Goal: Information Seeking & Learning: Learn about a topic

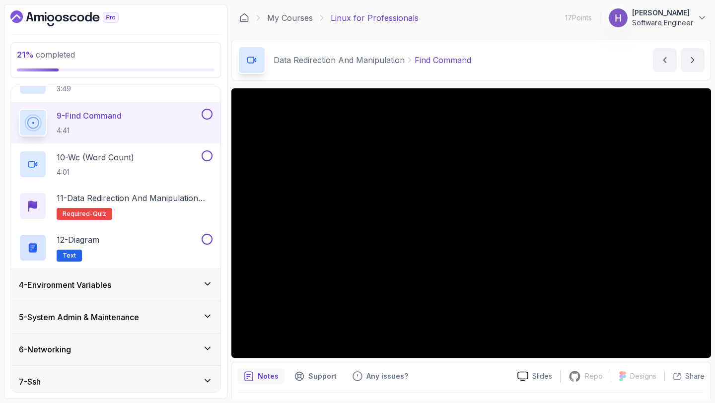
scroll to position [485, 0]
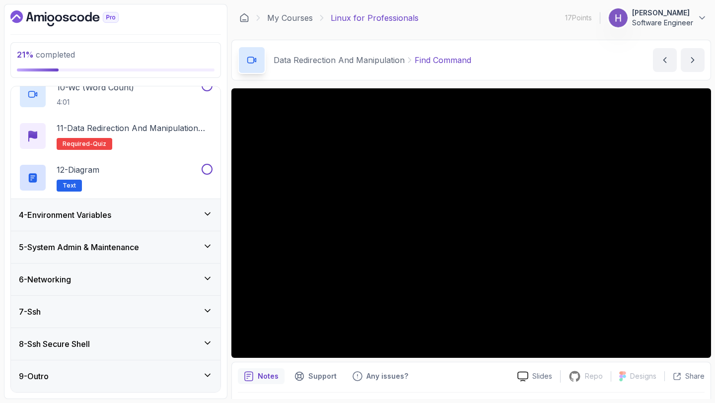
click at [102, 222] on div "4 - Environment Variables" at bounding box center [115, 215] width 209 height 32
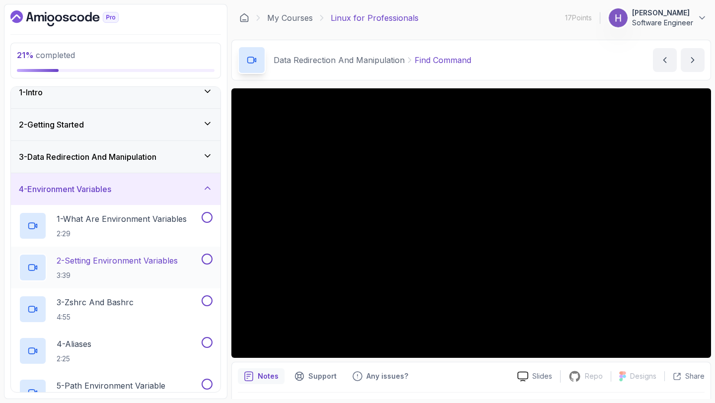
scroll to position [0, 0]
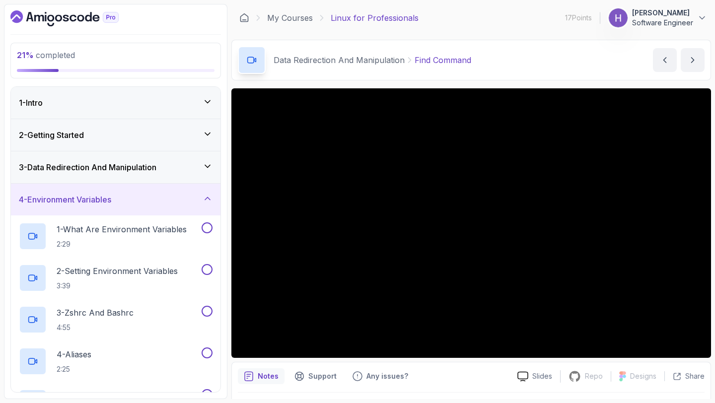
click at [111, 197] on h3 "4 - Environment Variables" at bounding box center [65, 200] width 92 height 12
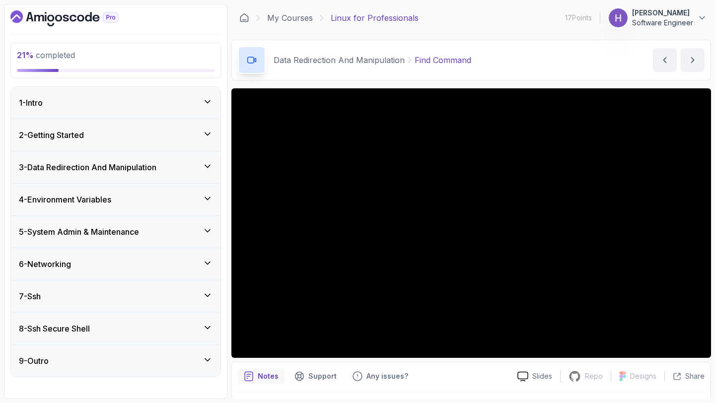
click at [117, 173] on h3 "3 - Data Redirection And Manipulation" at bounding box center [88, 167] width 138 height 12
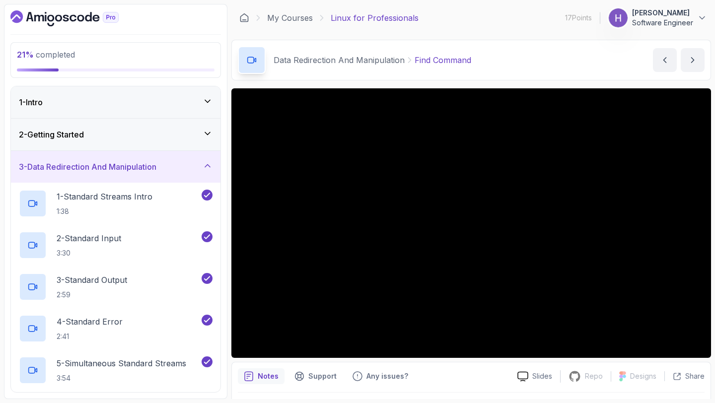
click at [118, 172] on h3 "3 - Data Redirection And Manipulation" at bounding box center [88, 167] width 138 height 12
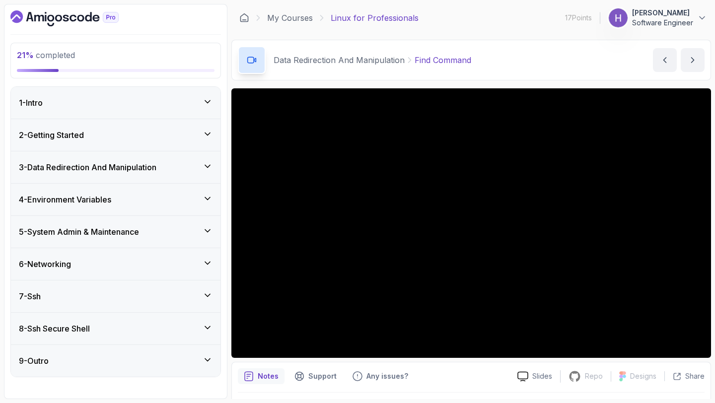
click at [118, 172] on h3 "3 - Data Redirection And Manipulation" at bounding box center [88, 167] width 138 height 12
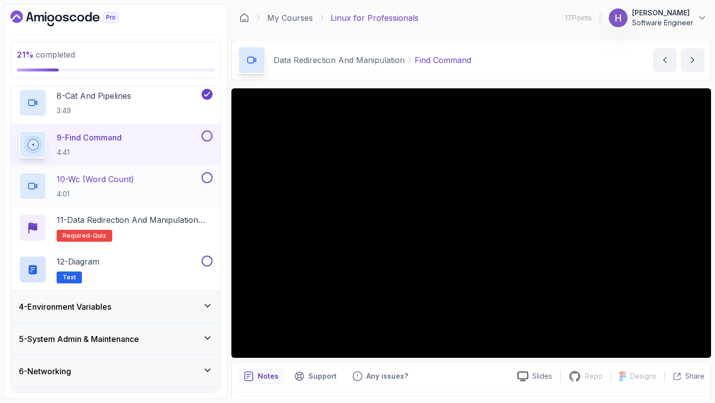
scroll to position [392, 0]
click at [209, 182] on button at bounding box center [207, 178] width 11 height 11
click at [202, 173] on button at bounding box center [207, 178] width 11 height 11
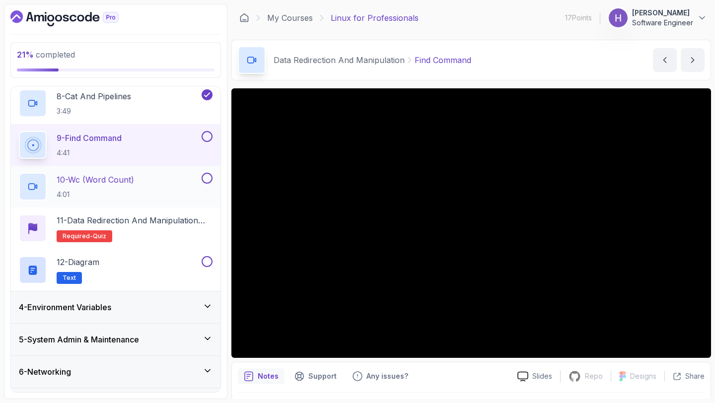
click at [207, 179] on button at bounding box center [207, 178] width 11 height 11
click at [202, 173] on button at bounding box center [207, 178] width 11 height 11
click at [205, 187] on button "10 - Wc (Word Count) 4:01" at bounding box center [116, 187] width 194 height 28
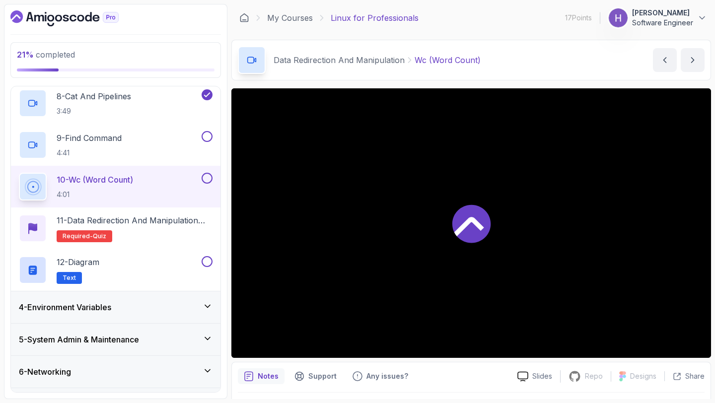
click at [206, 182] on button at bounding box center [207, 178] width 11 height 11
click at [143, 123] on div "8 - Cat And Pipelines 3:49" at bounding box center [115, 103] width 209 height 42
click at [164, 148] on div "9 - Find Command 4:41" at bounding box center [109, 145] width 181 height 28
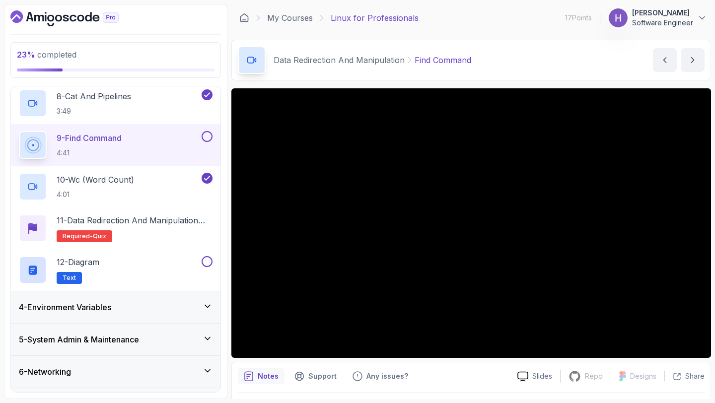
click at [209, 137] on button at bounding box center [207, 136] width 11 height 11
click at [157, 223] on p "11 - Data Redirection and Manipulation Quiz" at bounding box center [135, 220] width 156 height 12
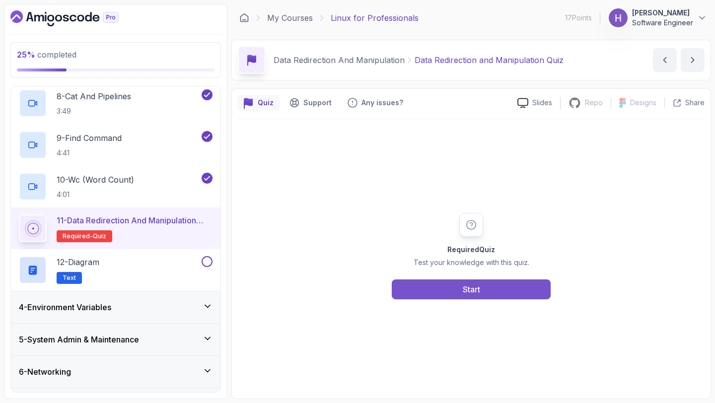
click at [420, 285] on button "Start" at bounding box center [471, 289] width 159 height 20
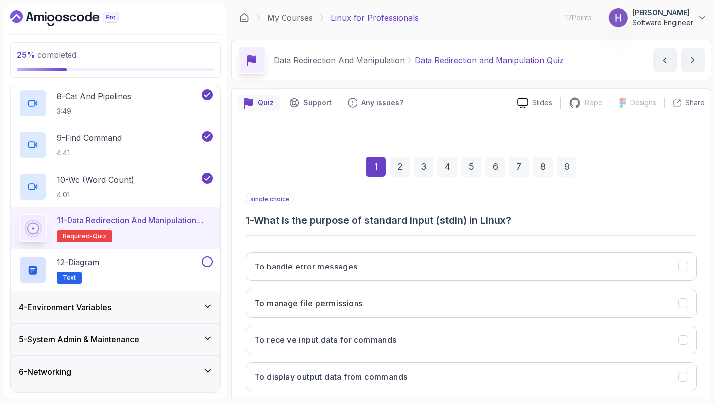
scroll to position [56, 0]
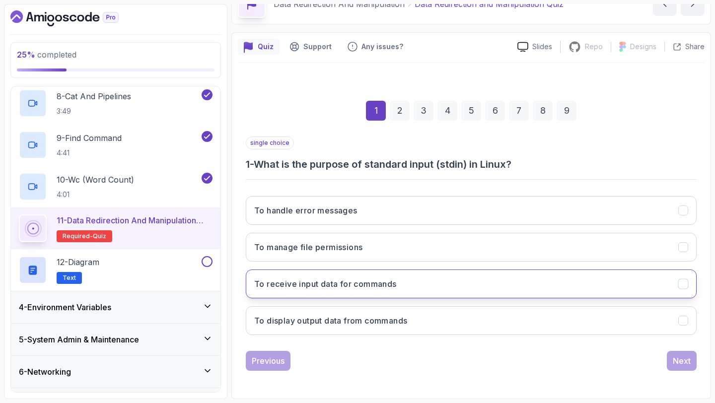
click at [416, 284] on button "To receive input data for commands" at bounding box center [471, 284] width 451 height 29
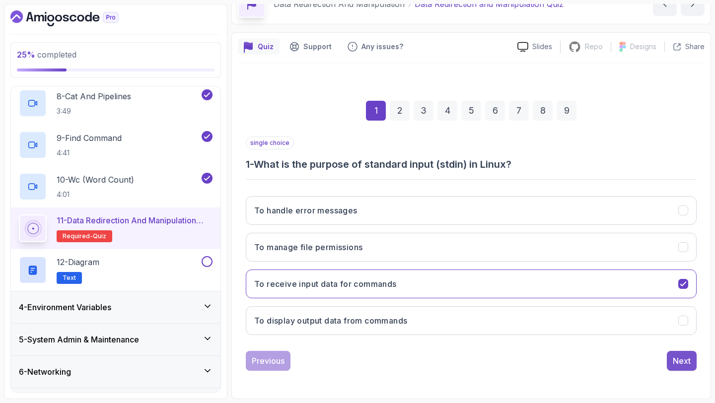
click at [680, 357] on div "Next" at bounding box center [682, 361] width 18 height 12
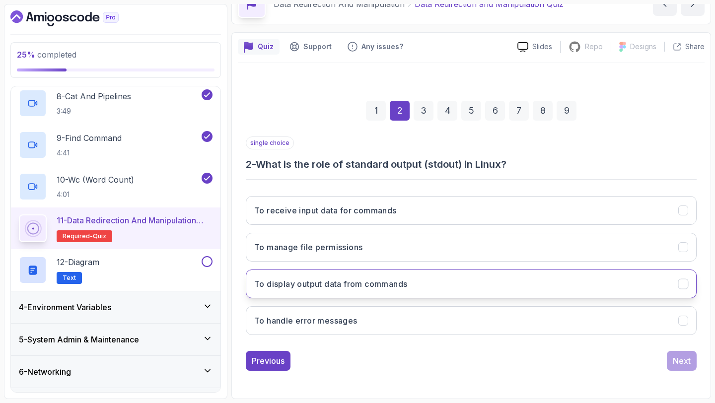
click at [500, 283] on button "To display output data from commands" at bounding box center [471, 284] width 451 height 29
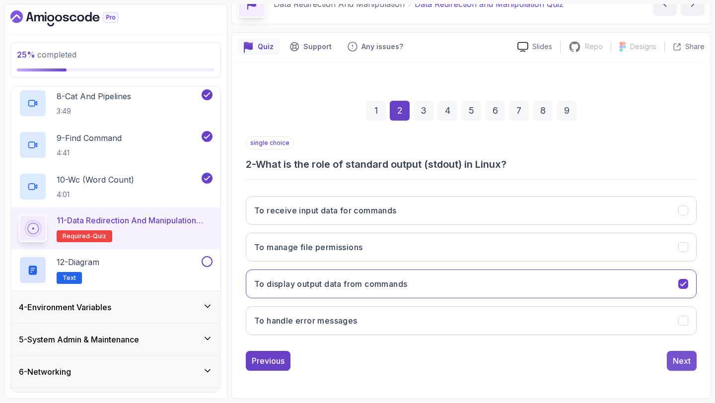
click at [685, 361] on div "Next" at bounding box center [682, 361] width 18 height 12
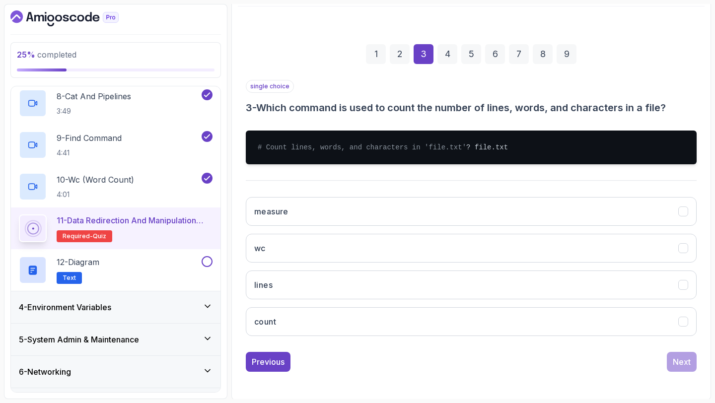
scroll to position [114, 0]
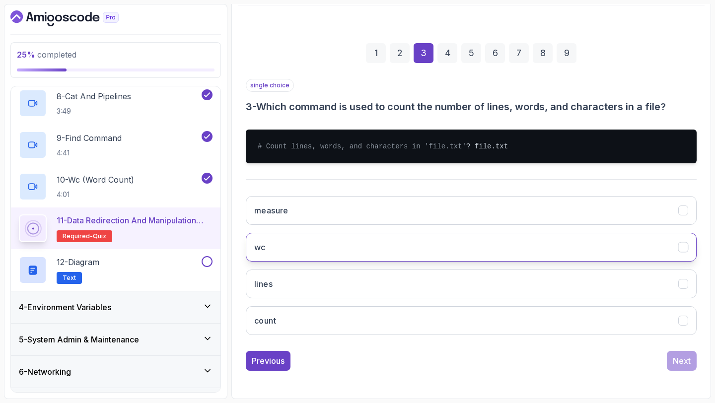
click at [526, 255] on button "wc" at bounding box center [471, 247] width 451 height 29
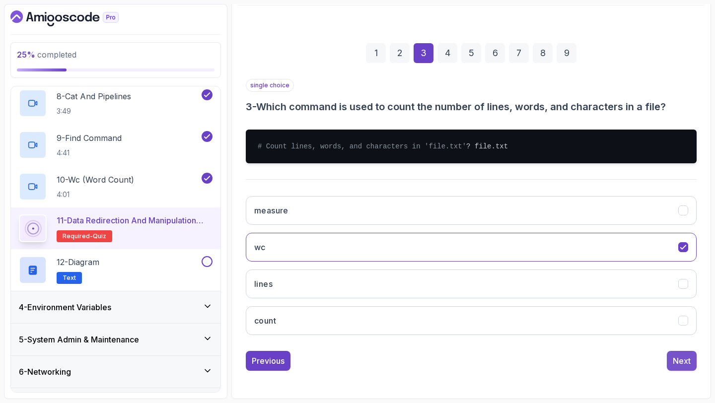
click at [690, 367] on div "Next" at bounding box center [682, 361] width 18 height 12
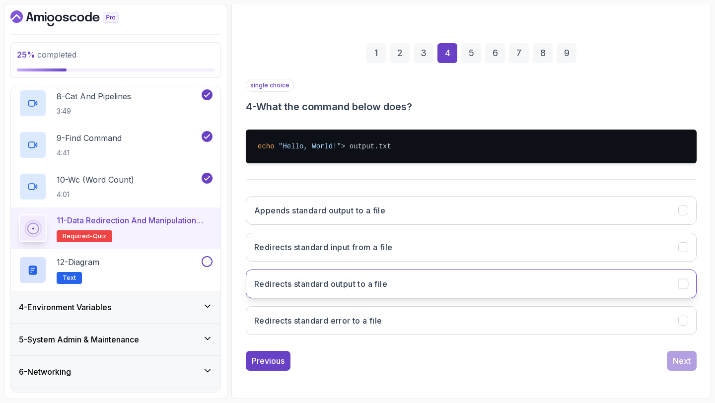
click at [437, 284] on button "Redirects standard output to a file" at bounding box center [471, 284] width 451 height 29
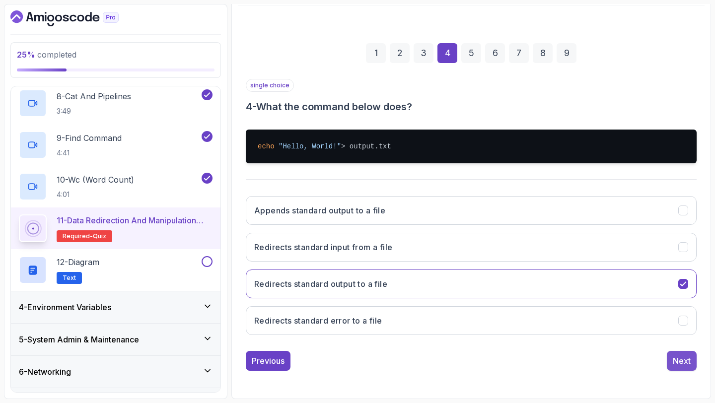
click at [684, 359] on div "Next" at bounding box center [682, 361] width 18 height 12
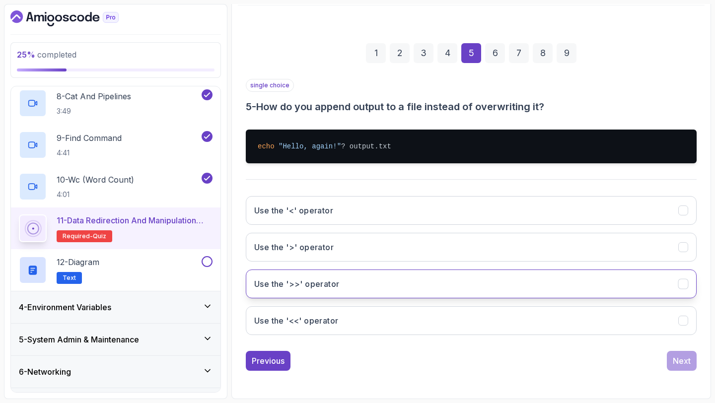
click at [515, 290] on button "Use the '>>' operator" at bounding box center [471, 284] width 451 height 29
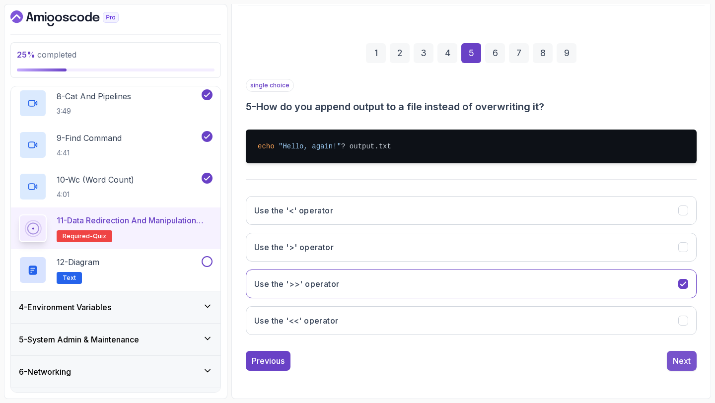
click at [688, 357] on div "Next" at bounding box center [682, 361] width 18 height 12
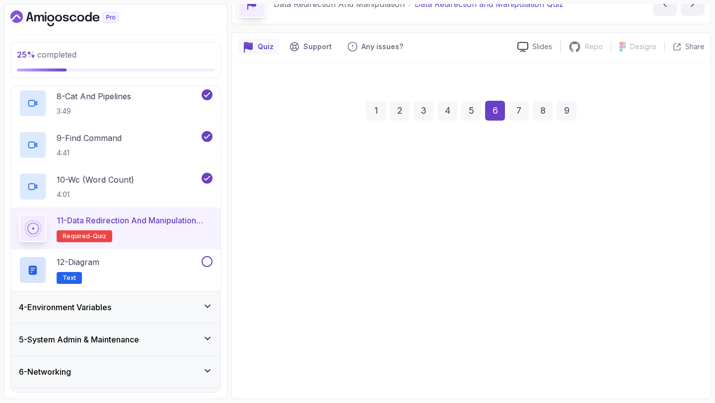
scroll to position [56, 0]
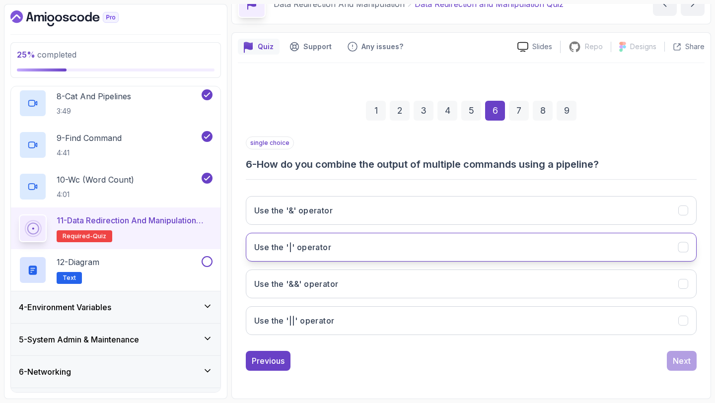
click at [532, 237] on button "Use the '|' operator" at bounding box center [471, 247] width 451 height 29
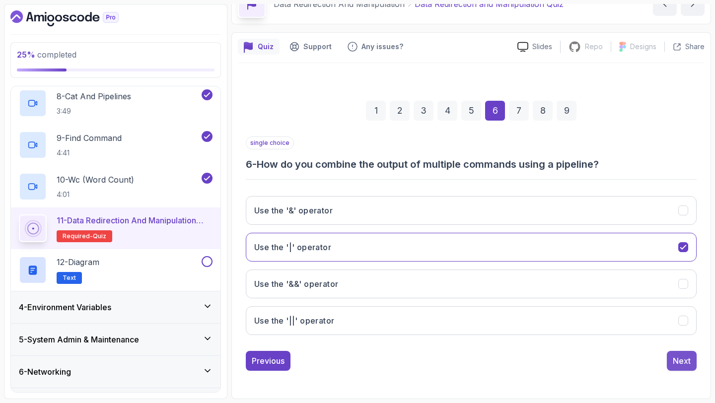
click at [684, 359] on div "Next" at bounding box center [682, 361] width 18 height 12
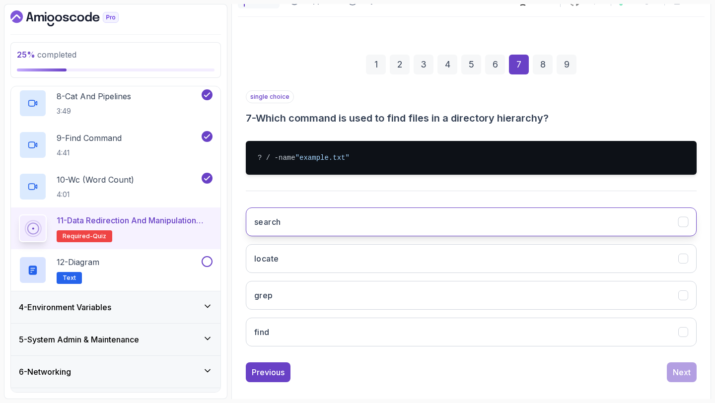
scroll to position [103, 0]
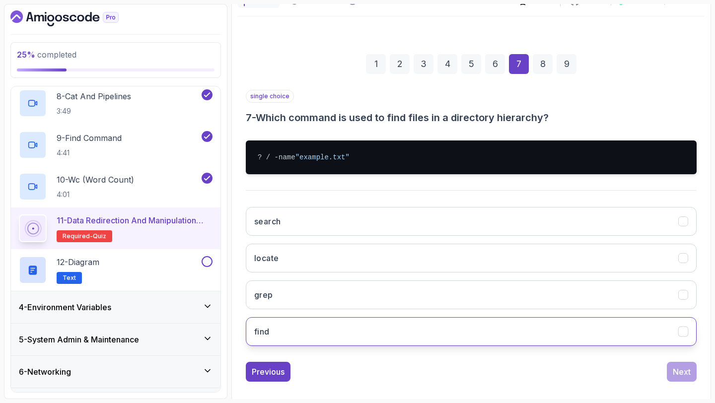
click at [596, 327] on button "find" at bounding box center [471, 331] width 451 height 29
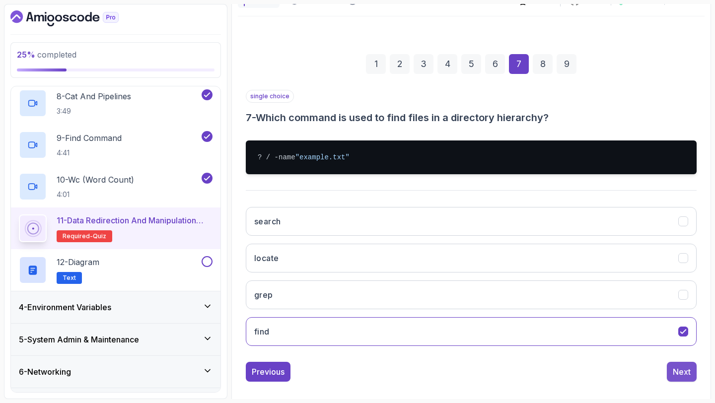
click at [687, 369] on div "Next" at bounding box center [682, 372] width 18 height 12
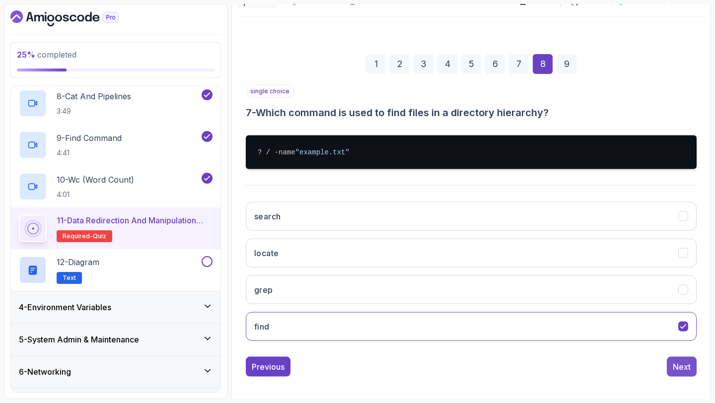
scroll to position [56, 0]
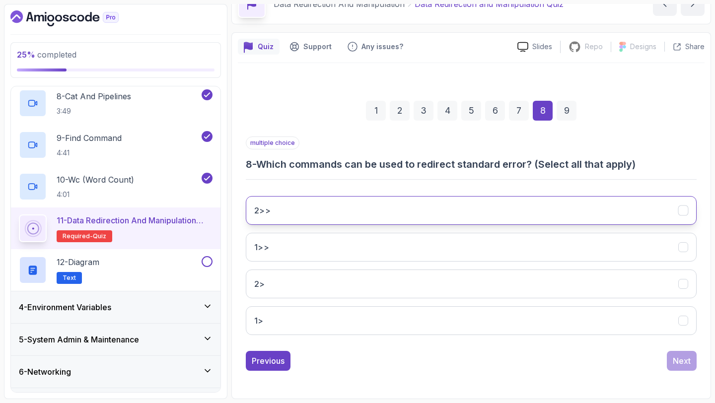
click at [407, 210] on button "2>>" at bounding box center [471, 210] width 451 height 29
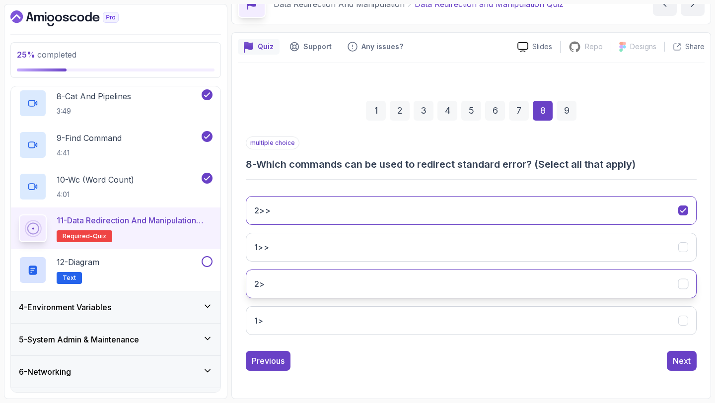
click at [430, 294] on button "2>" at bounding box center [471, 284] width 451 height 29
click at [674, 364] on div "Next" at bounding box center [682, 361] width 18 height 12
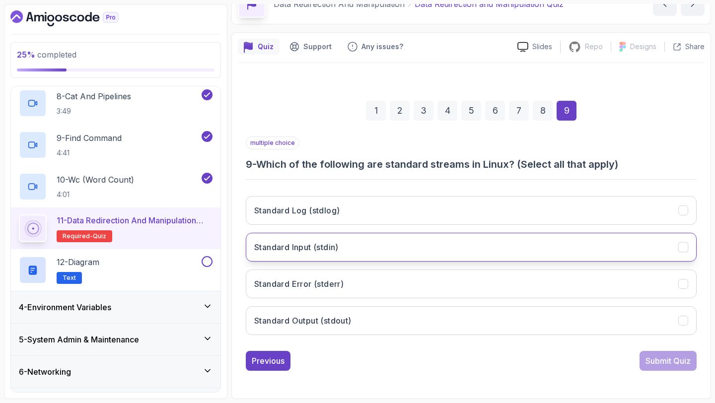
click at [473, 242] on button "Standard Input (stdin)" at bounding box center [471, 247] width 451 height 29
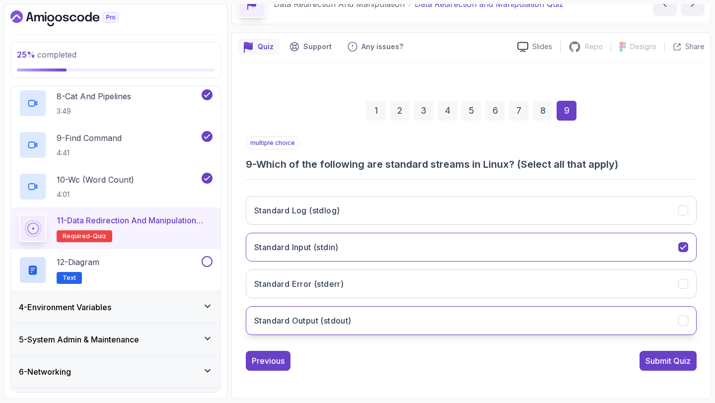
click at [476, 318] on button "Standard Output (stdout)" at bounding box center [471, 320] width 451 height 29
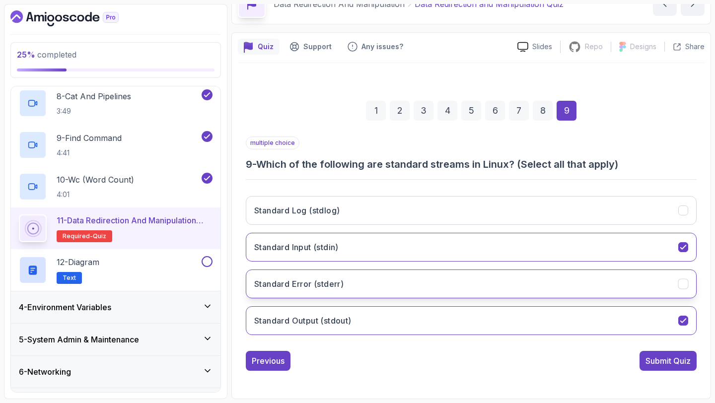
click at [460, 293] on button "Standard Error (stderr)" at bounding box center [471, 284] width 451 height 29
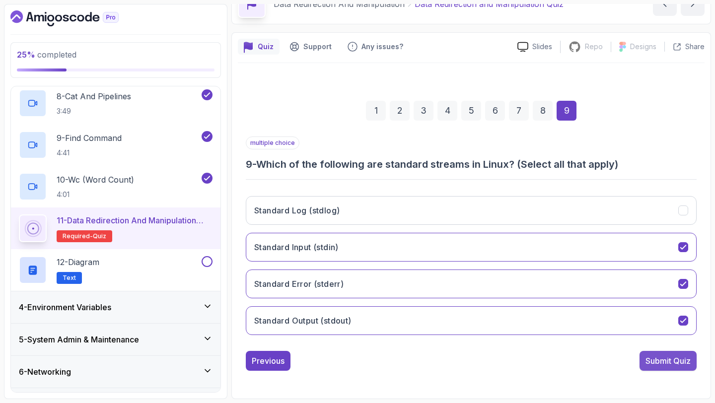
click at [665, 360] on div "Submit Quiz" at bounding box center [667, 361] width 45 height 12
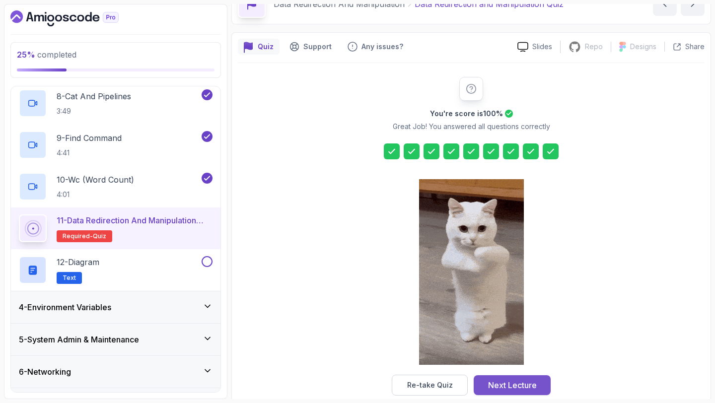
click at [501, 384] on div "Next Lecture" at bounding box center [512, 385] width 49 height 12
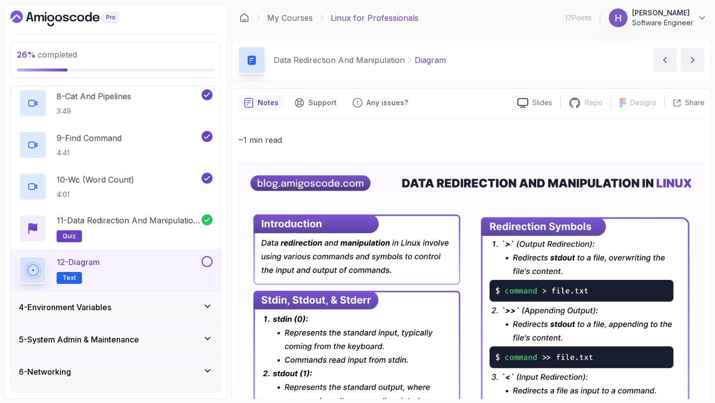
click at [205, 260] on button at bounding box center [207, 261] width 11 height 11
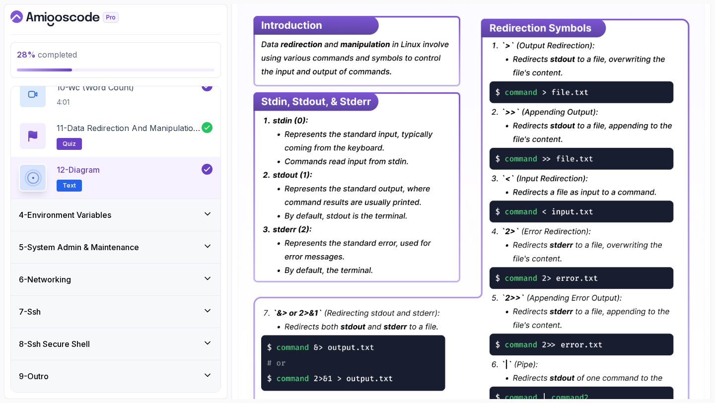
scroll to position [229, 0]
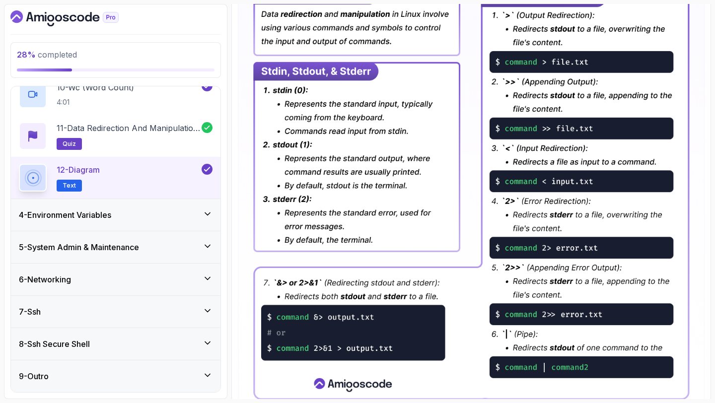
click at [98, 215] on h3 "4 - Environment Variables" at bounding box center [65, 215] width 92 height 12
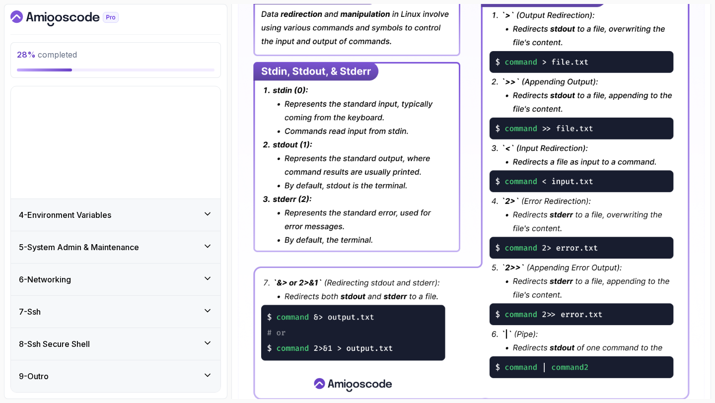
scroll to position [0, 0]
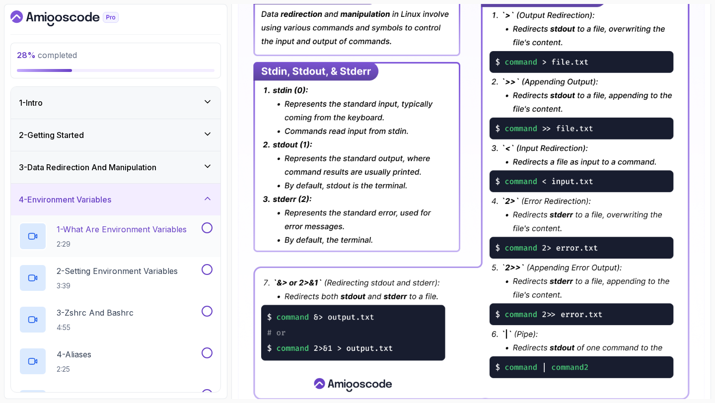
click at [122, 230] on p "1 - What Are Environment Variables" at bounding box center [122, 229] width 130 height 12
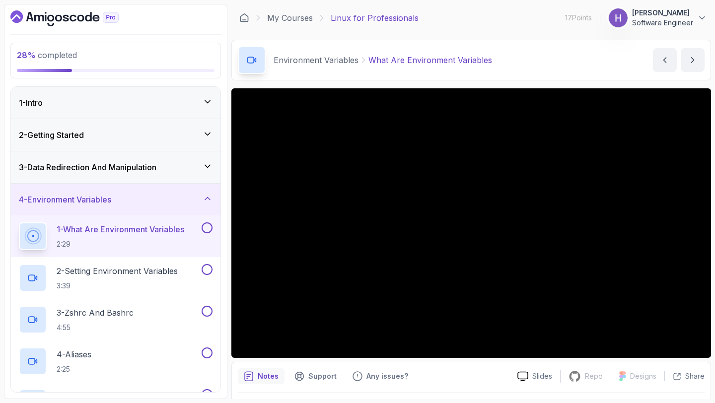
click at [19, 222] on button "1 - What Are Environment Variables 2:29" at bounding box center [116, 236] width 194 height 28
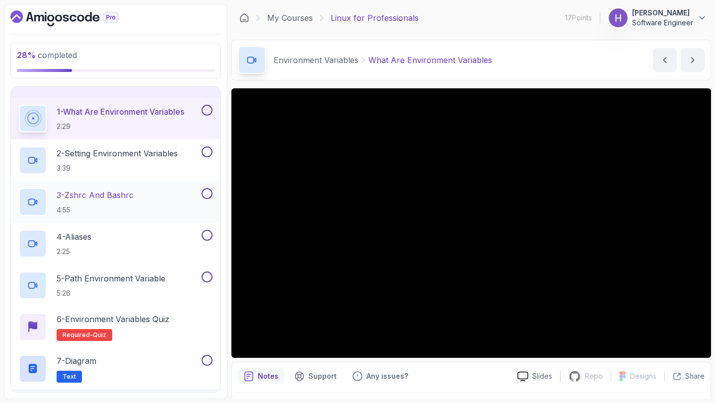
scroll to position [116, 0]
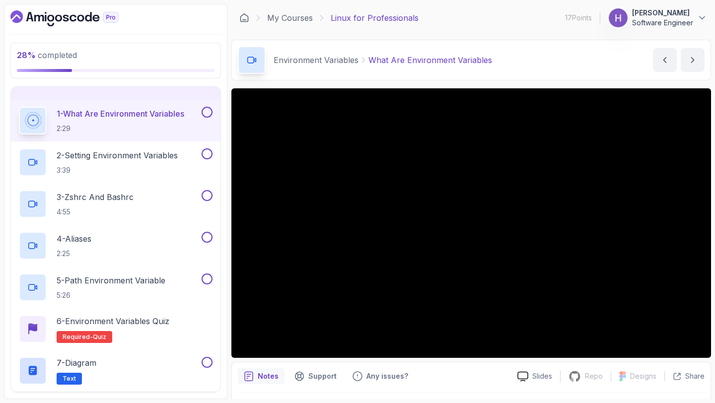
click at [209, 111] on button at bounding box center [207, 112] width 11 height 11
click at [162, 163] on h2 "2 - Setting Environment Variables 3:39" at bounding box center [117, 162] width 121 height 26
